Goal: Task Accomplishment & Management: Use online tool/utility

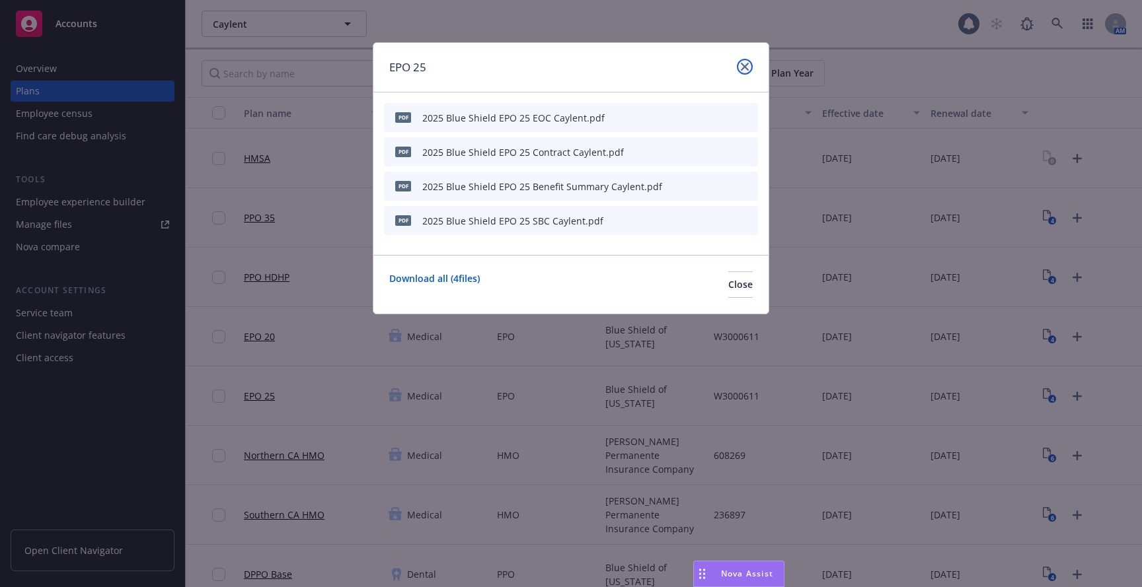
click at [748, 61] on link "close" at bounding box center [745, 67] width 16 height 16
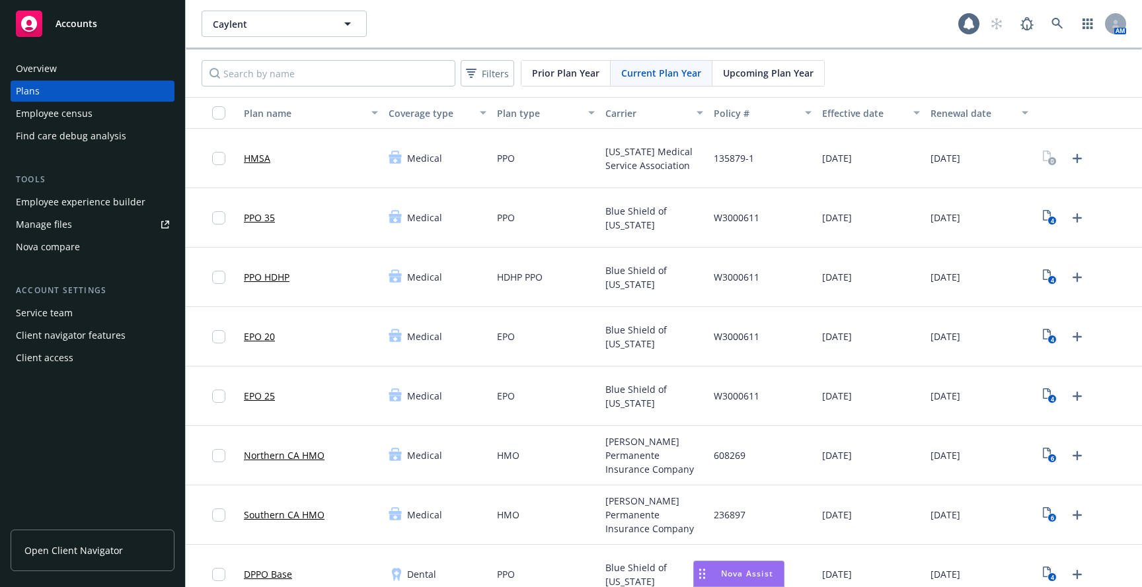
click at [1050, 10] on div "Caylent Caylent 1 AM" at bounding box center [664, 24] width 956 height 48
click at [1059, 22] on icon at bounding box center [1056, 23] width 11 height 11
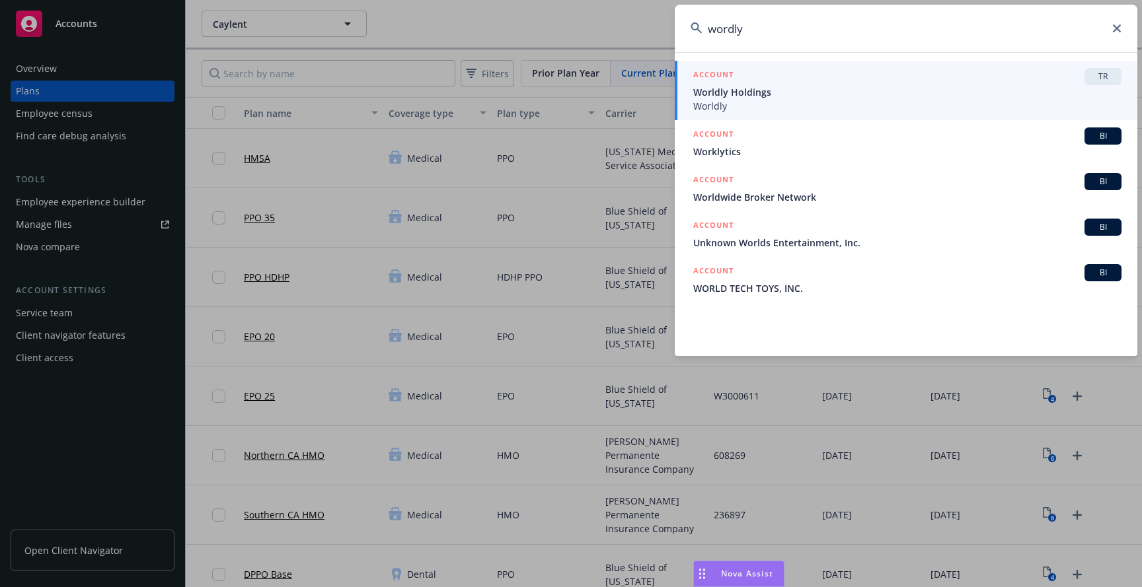
type input "wordly"
click at [819, 77] on div "ACCOUNT TR" at bounding box center [907, 76] width 428 height 17
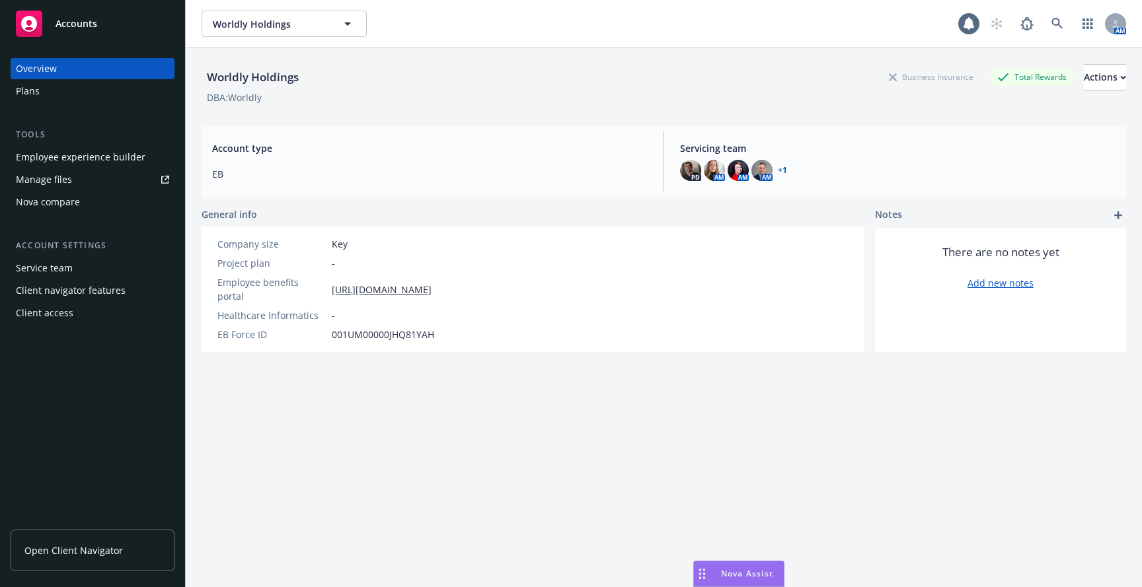
click at [112, 157] on div "Employee experience builder" at bounding box center [81, 157] width 130 height 21
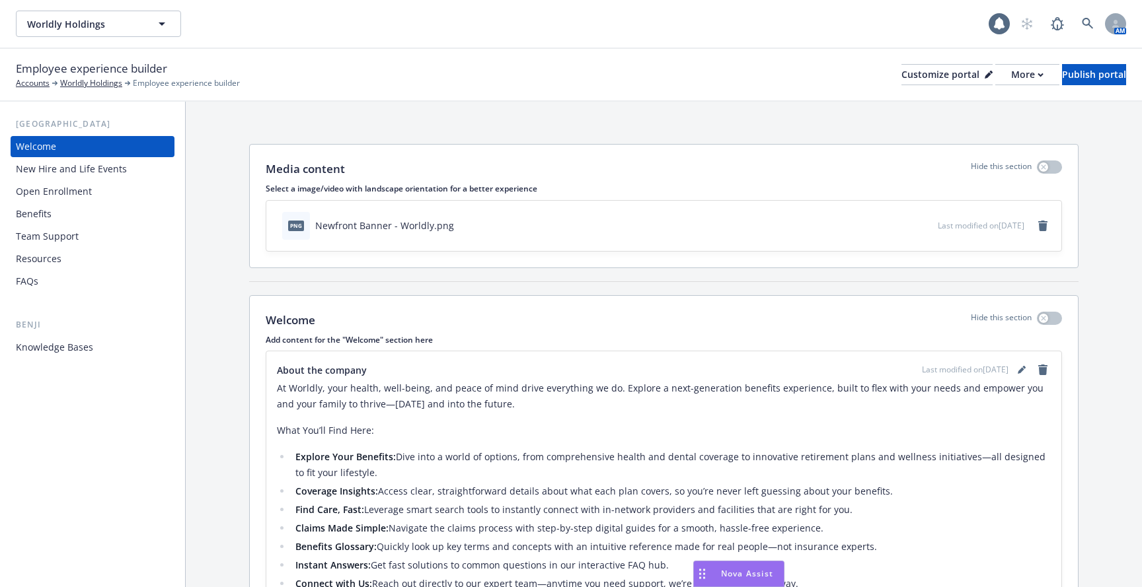
click at [139, 328] on div "Benji" at bounding box center [93, 325] width 164 height 13
click at [128, 338] on div "Knowledge Bases" at bounding box center [92, 347] width 153 height 21
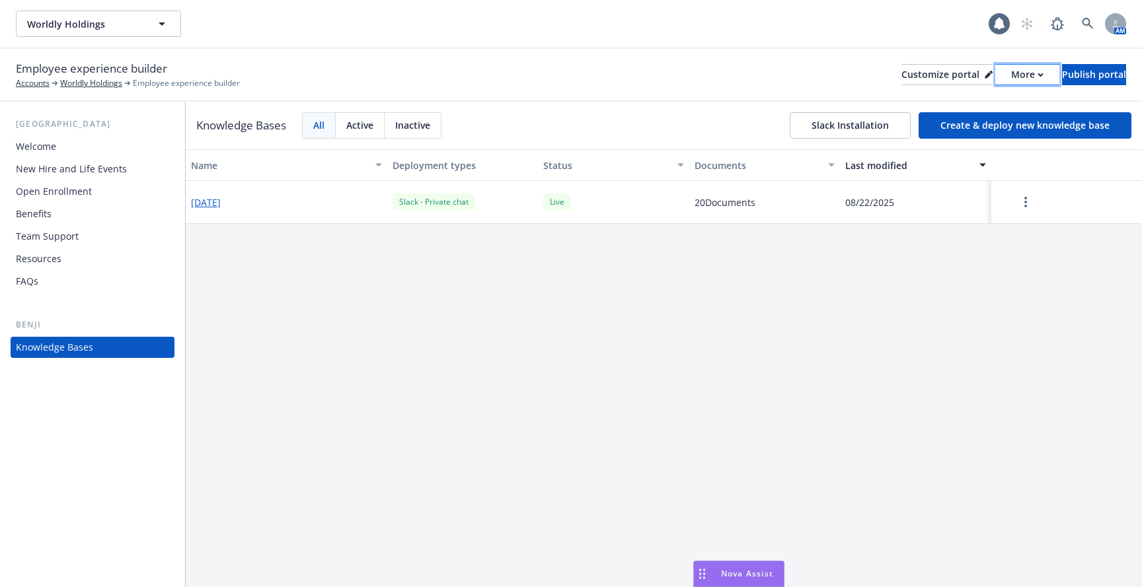
click at [1011, 72] on div "More" at bounding box center [1027, 75] width 32 height 20
click at [882, 124] on button "Slack Installation" at bounding box center [850, 125] width 121 height 26
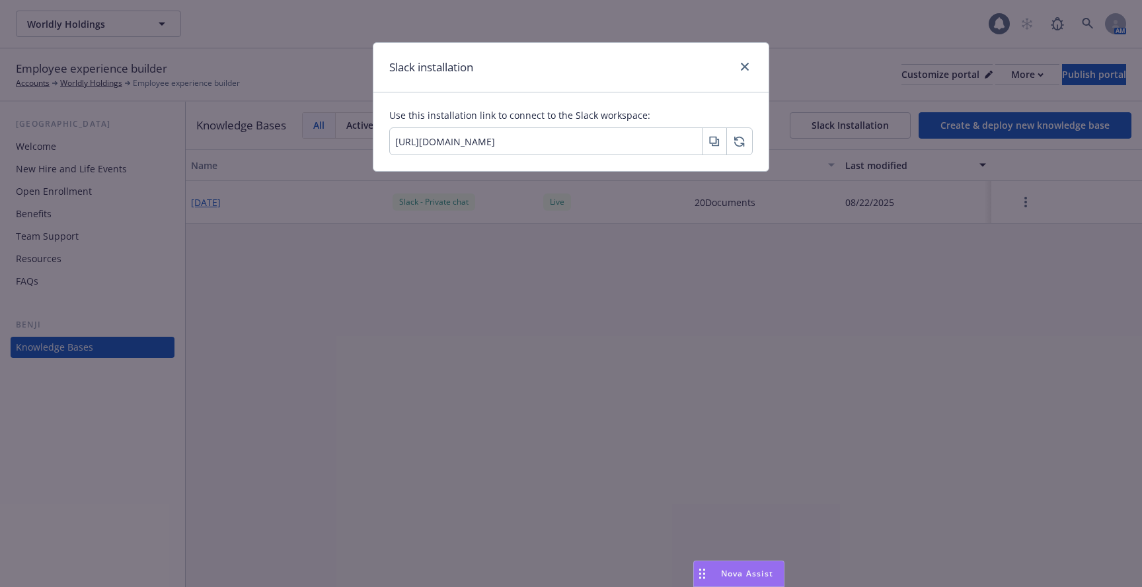
click at [705, 148] on button "button" at bounding box center [714, 141] width 25 height 26
